Goal: Book appointment/travel/reservation

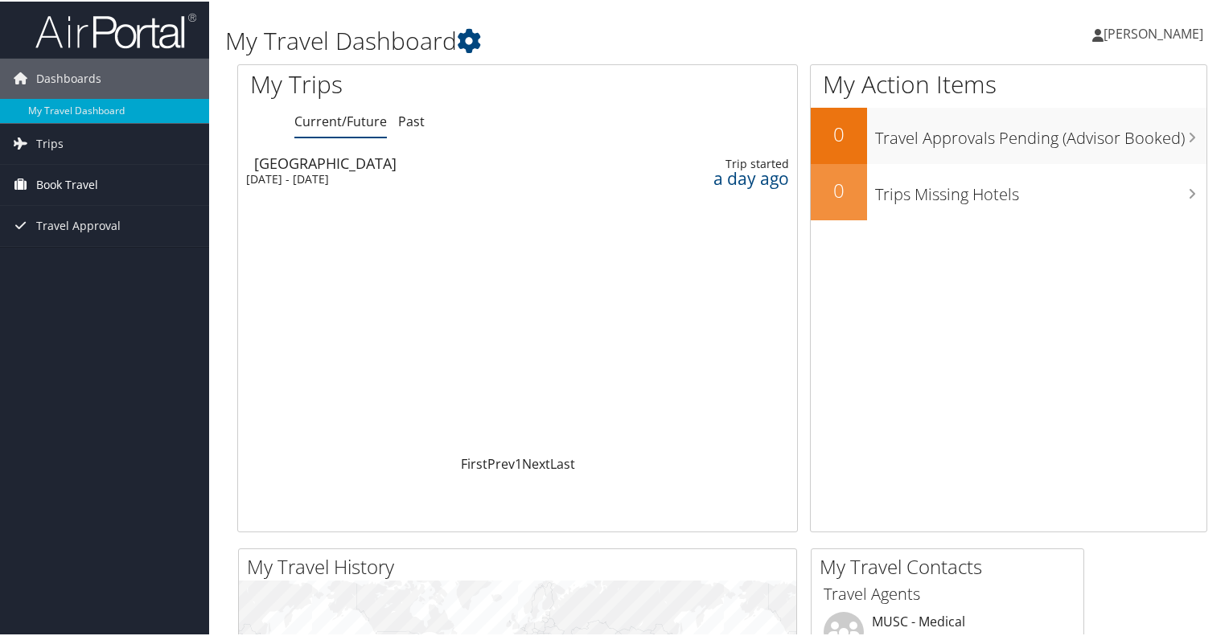
click at [70, 177] on span "Book Travel" at bounding box center [67, 183] width 62 height 40
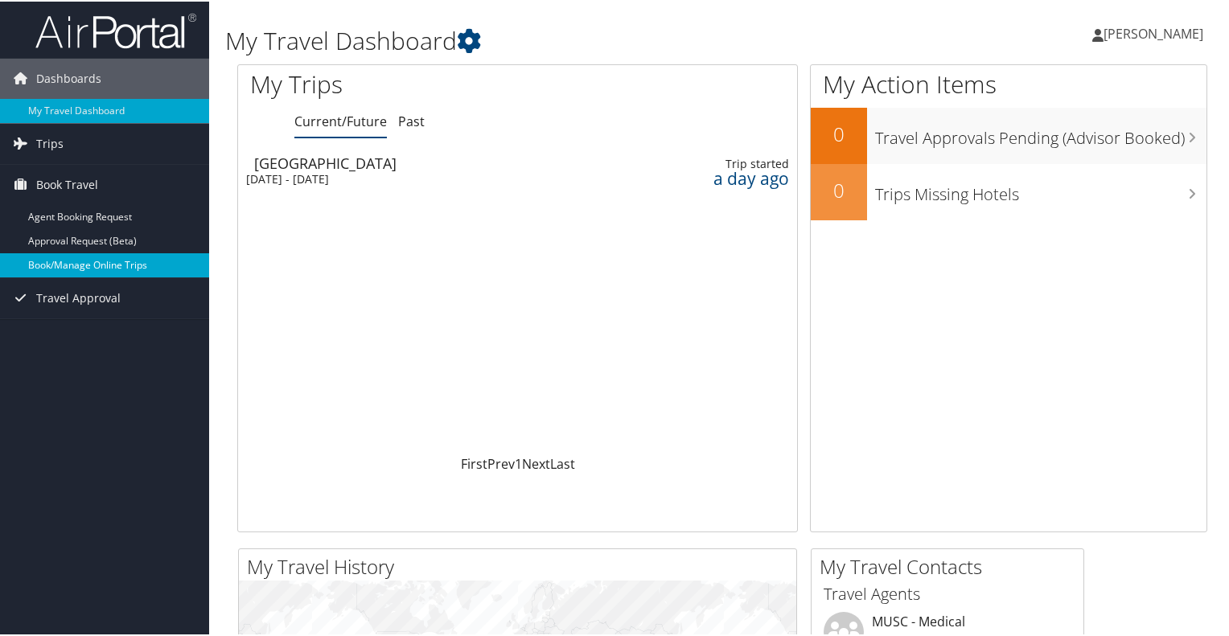
click at [95, 269] on link "Book/Manage Online Trips" at bounding box center [104, 264] width 209 height 24
